Goal: Check status: Check status

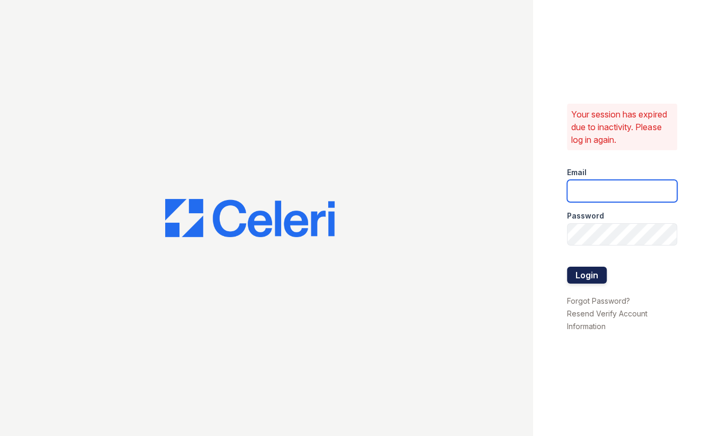
type input "[EMAIL_ADDRESS][DOMAIN_NAME]"
click at [586, 272] on button "Login" at bounding box center [587, 275] width 40 height 17
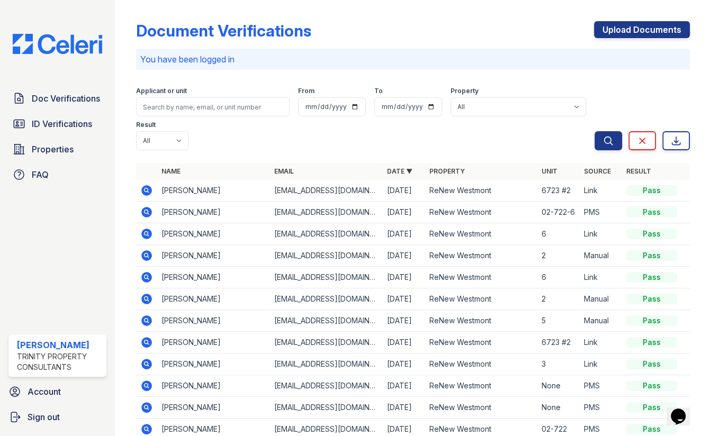
click at [146, 187] on icon at bounding box center [146, 190] width 11 height 11
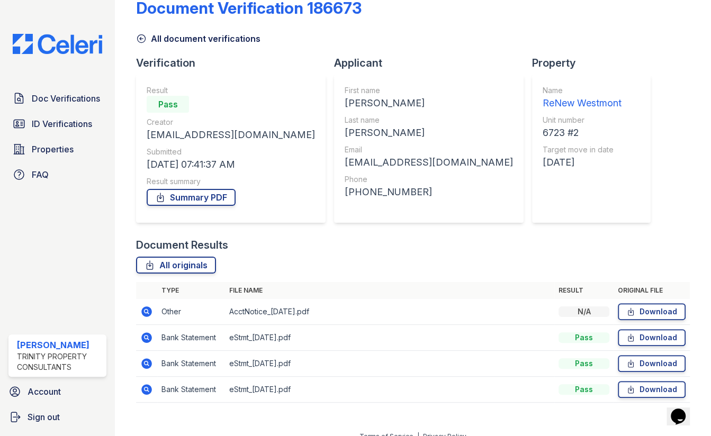
scroll to position [36, 0]
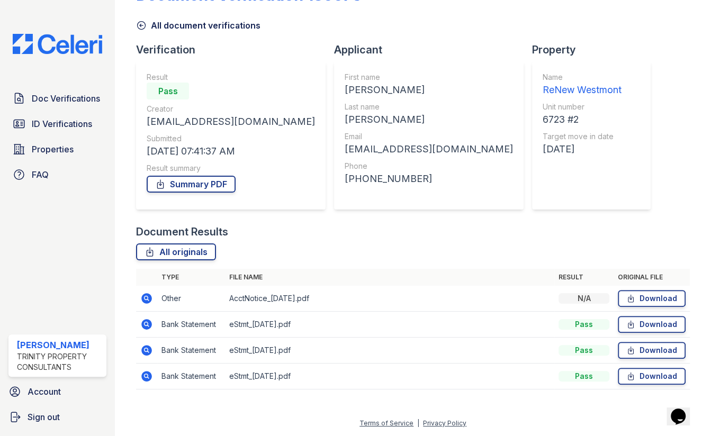
click at [142, 299] on icon at bounding box center [146, 298] width 11 height 11
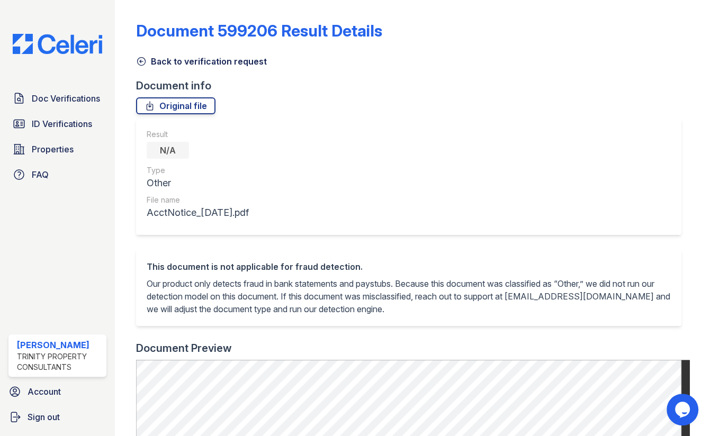
click at [140, 62] on icon at bounding box center [141, 61] width 11 height 11
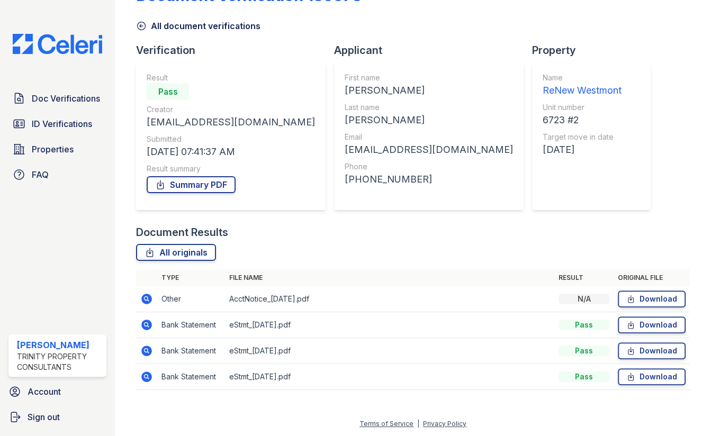
scroll to position [36, 0]
drag, startPoint x: 218, startPoint y: 298, endPoint x: 347, endPoint y: 302, distance: 128.7
click at [347, 302] on tr "Other AcctNotice_2025-08-29.pdf N/A Download" at bounding box center [413, 299] width 554 height 26
drag, startPoint x: 347, startPoint y: 302, endPoint x: 513, endPoint y: 235, distance: 179.3
click at [513, 235] on div "Document Results" at bounding box center [413, 232] width 554 height 15
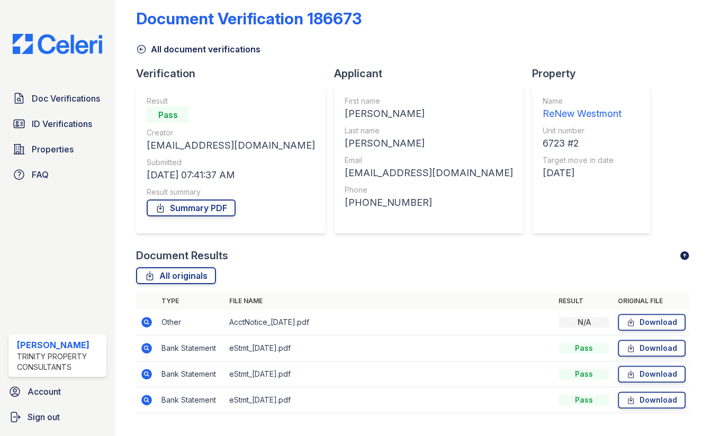
scroll to position [0, 0]
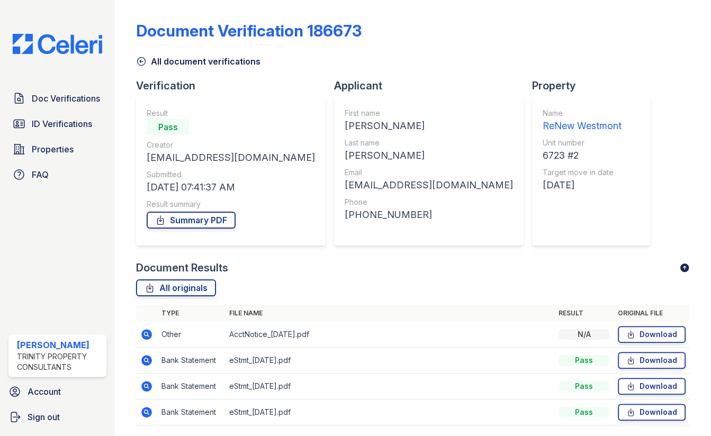
click at [139, 61] on icon at bounding box center [141, 61] width 11 height 11
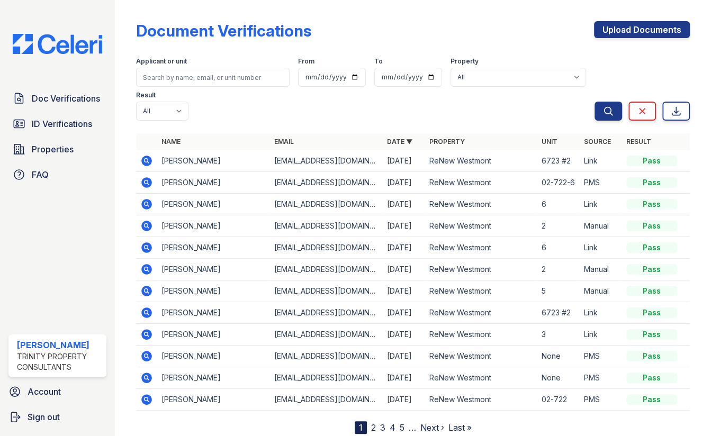
click at [142, 158] on icon at bounding box center [146, 161] width 11 height 11
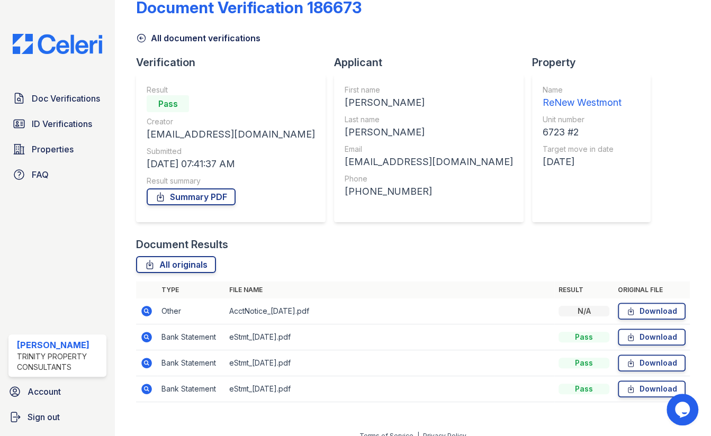
scroll to position [36, 0]
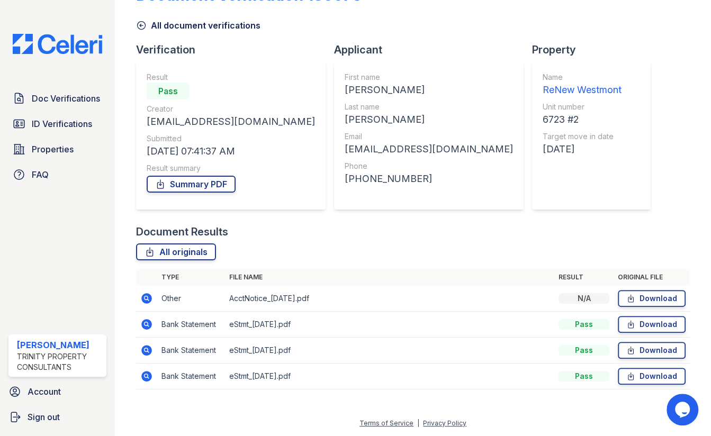
click at [149, 301] on icon at bounding box center [146, 298] width 11 height 11
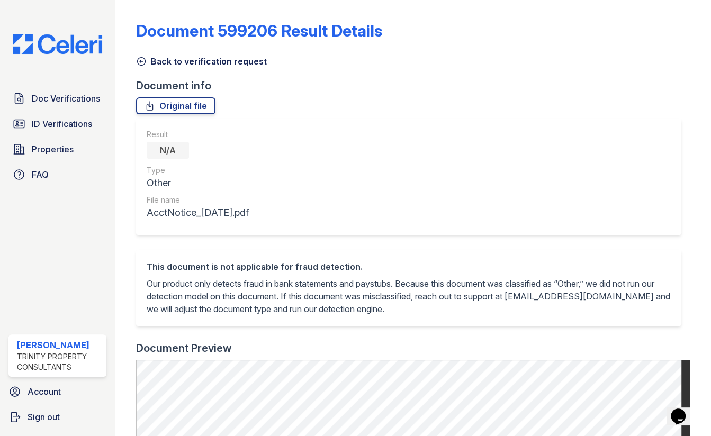
click at [164, 66] on link "Back to verification request" at bounding box center [201, 61] width 131 height 13
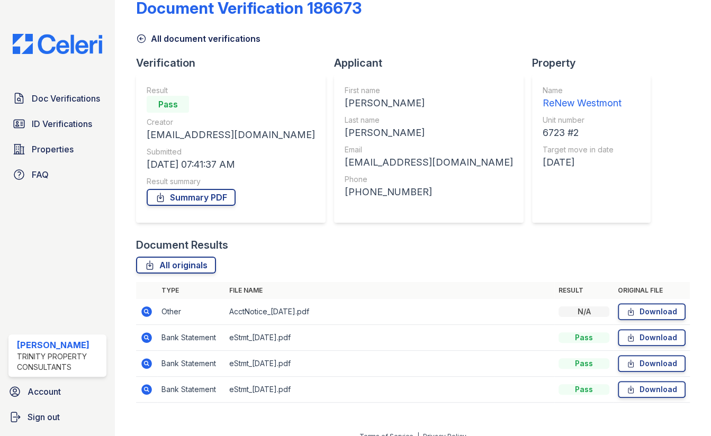
scroll to position [36, 0]
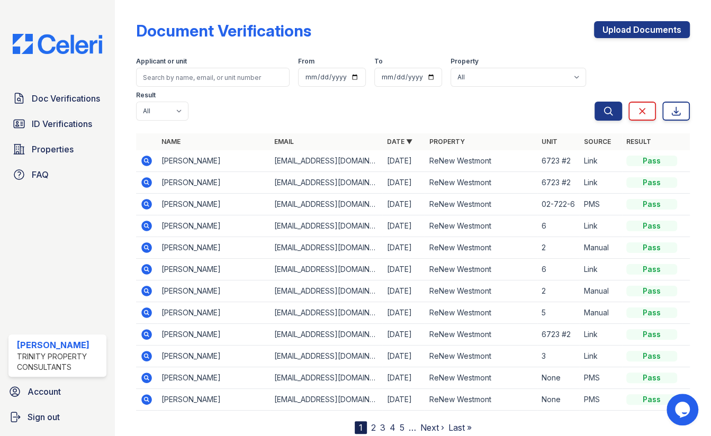
click at [149, 159] on icon at bounding box center [146, 161] width 11 height 11
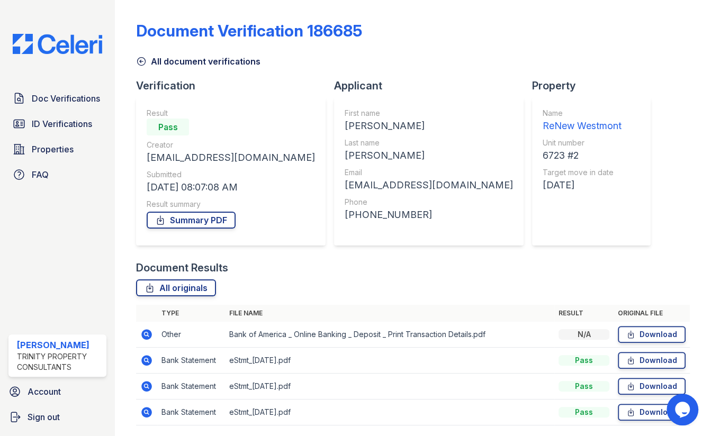
scroll to position [36, 0]
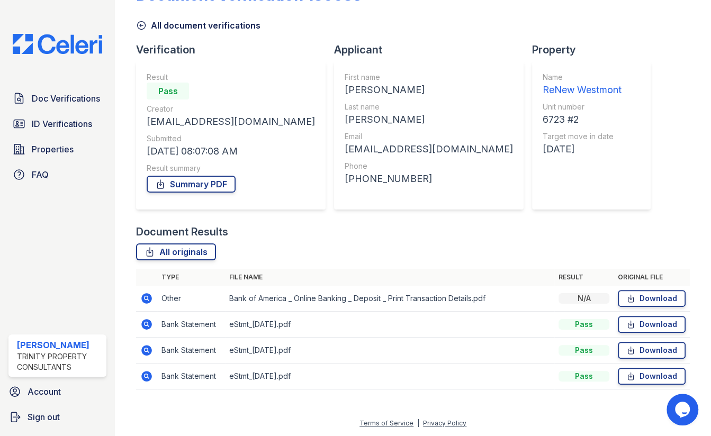
click at [145, 301] on icon at bounding box center [146, 298] width 11 height 11
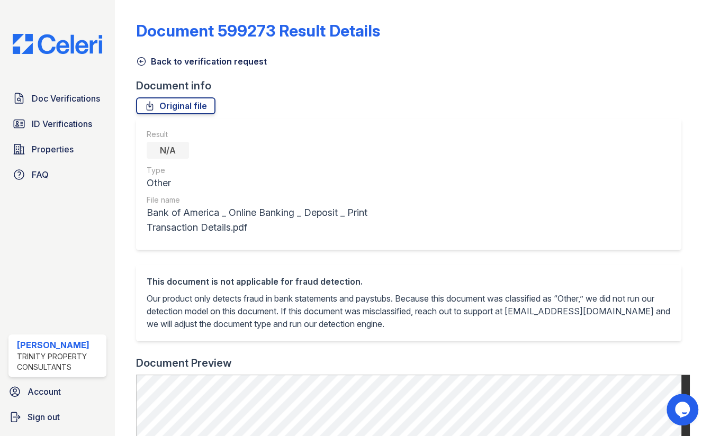
click at [148, 58] on link "Back to verification request" at bounding box center [201, 61] width 131 height 13
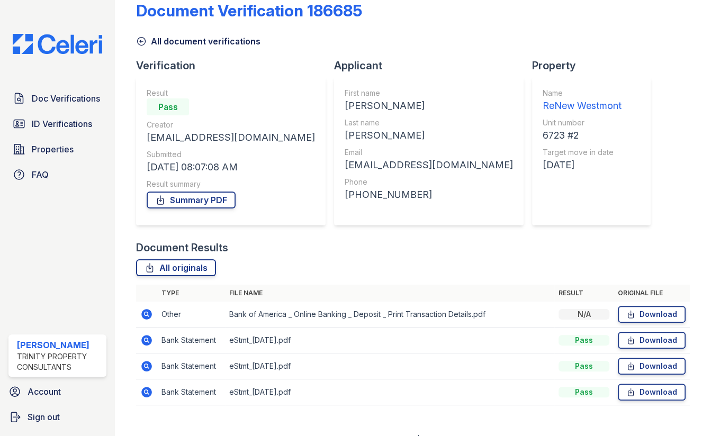
scroll to position [36, 0]
